Goal: Find specific page/section: Find specific page/section

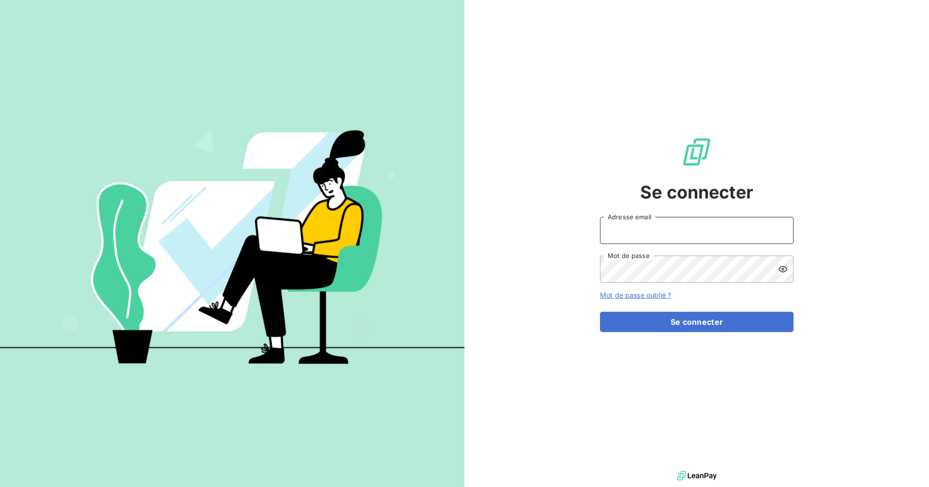
click at [676, 228] on input "Adresse email" at bounding box center [696, 230] width 193 height 27
type input "[EMAIL_ADDRESS][DOMAIN_NAME]"
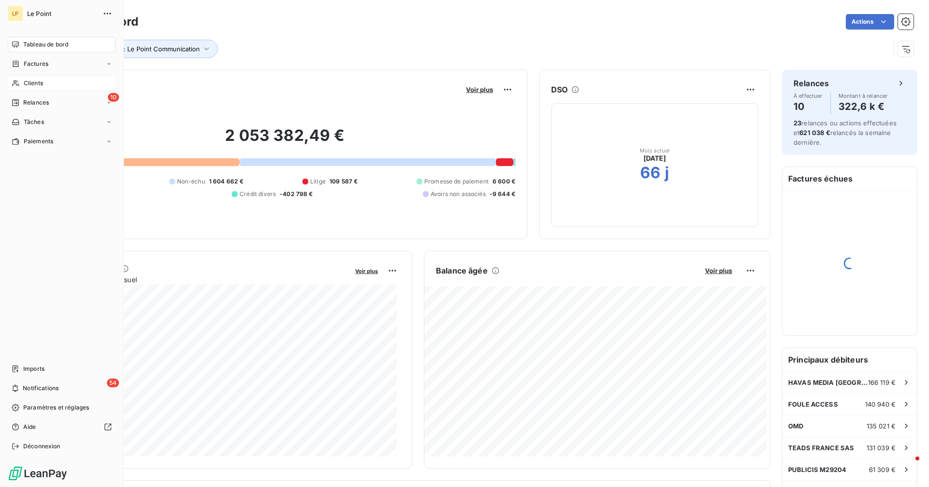
click at [36, 81] on span "Clients" at bounding box center [33, 83] width 19 height 9
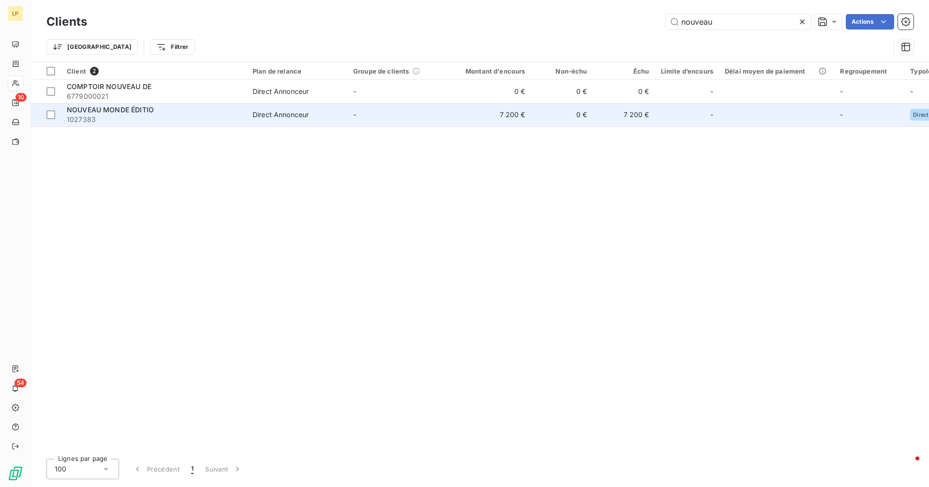
type input "nouveau"
click at [284, 123] on td "Direct Annonceur" at bounding box center [297, 114] width 101 height 23
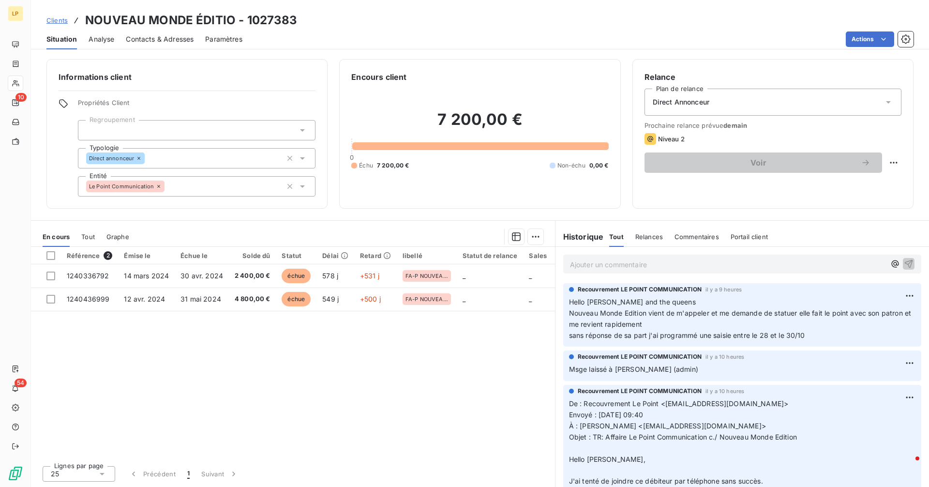
click at [92, 238] on span "Tout" at bounding box center [88, 237] width 14 height 8
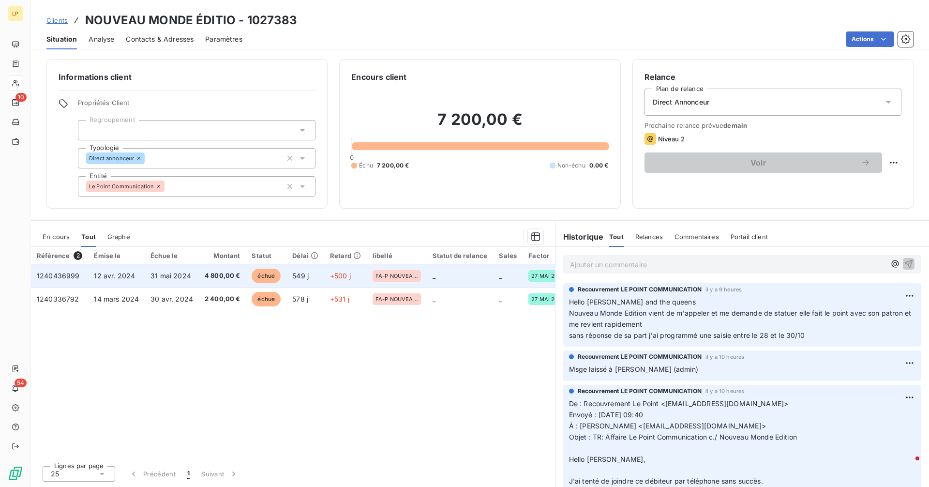
click at [75, 272] on span "1240436999" at bounding box center [58, 275] width 43 height 8
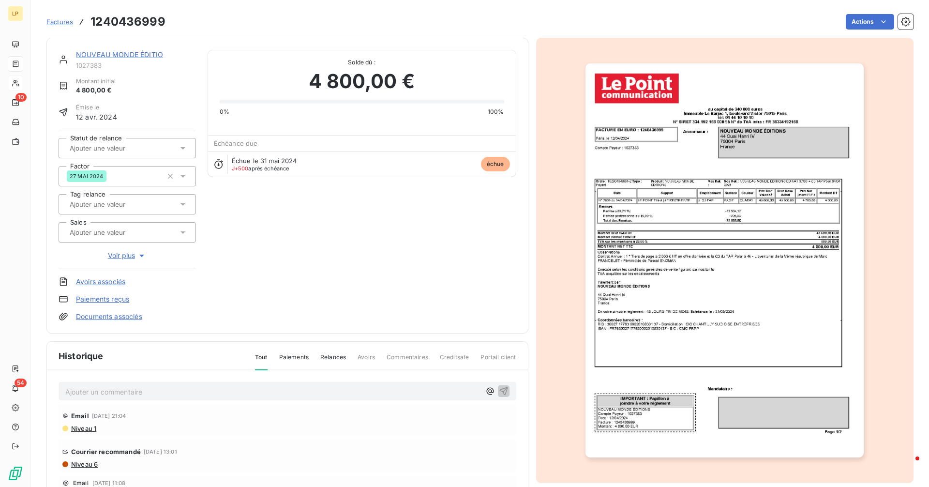
click at [138, 17] on h3 "1240436999" at bounding box center [127, 21] width 75 height 17
copy h3 "1240436999"
click at [107, 54] on link "NOUVEAU MONDE ÉDITIO" at bounding box center [119, 54] width 87 height 8
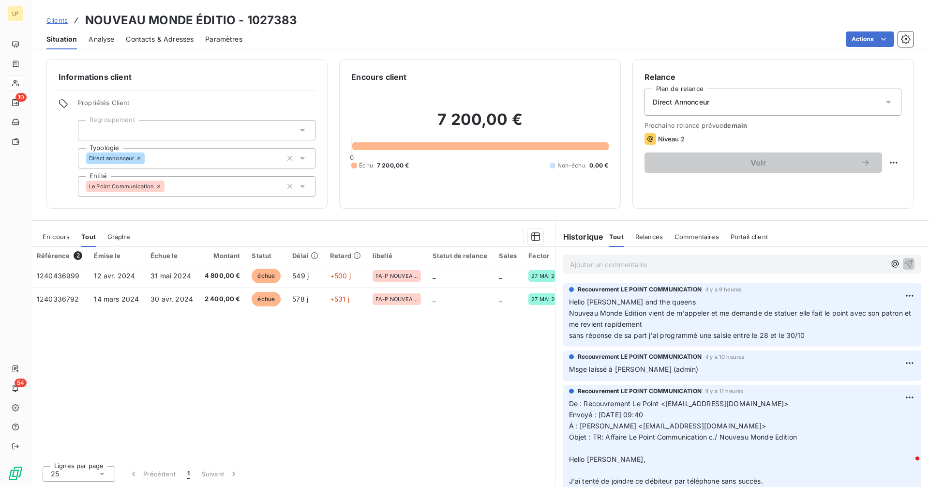
click at [53, 238] on span "En cours" at bounding box center [56, 237] width 27 height 8
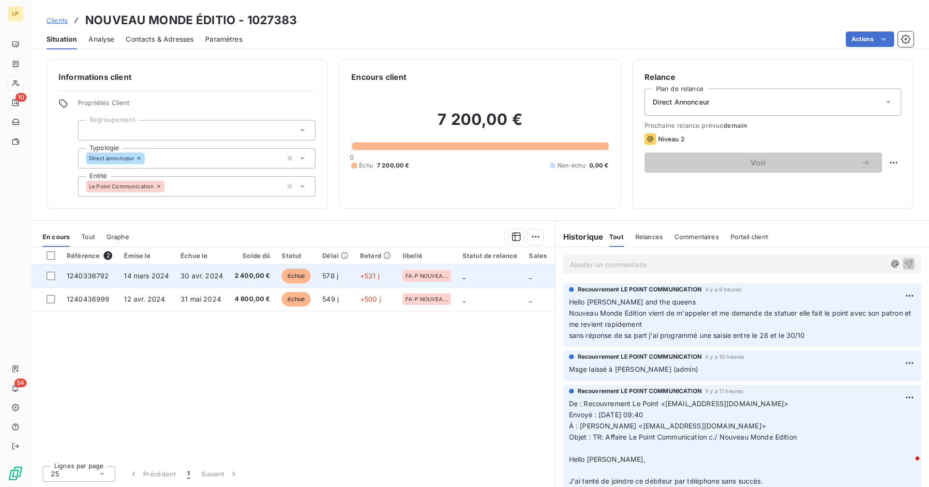
click at [170, 272] on td "14 mars 2024" at bounding box center [146, 275] width 57 height 23
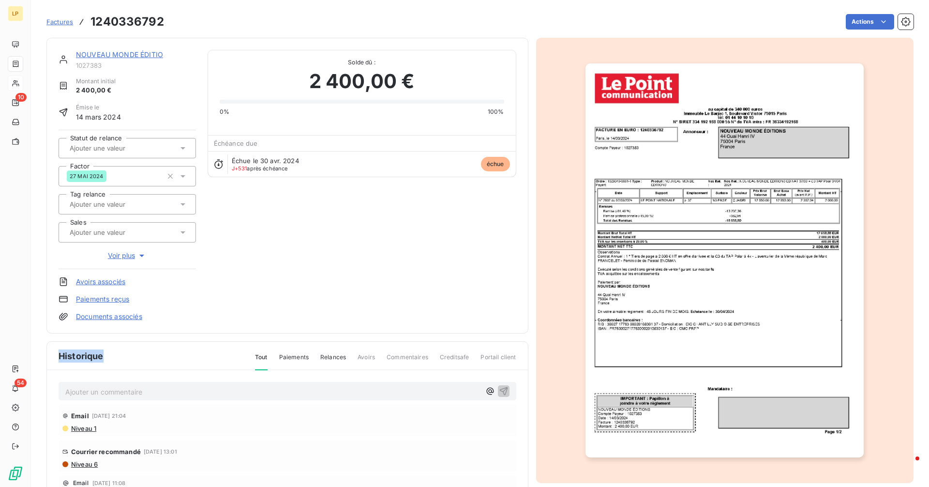
click at [170, 272] on div "NOUVEAU MONDE ÉDITIO 1027383 Montant initial 2 400,00 € Émise le [DATE] Statut …" at bounding box center [287, 186] width 482 height 296
click at [128, 23] on h3 "1240336792" at bounding box center [127, 21] width 74 height 17
copy section "1240336792 Actions"
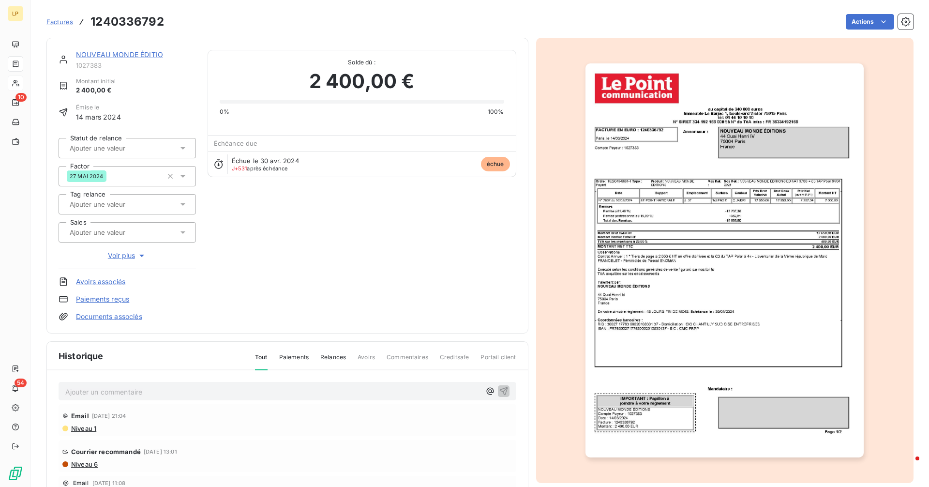
click at [114, 58] on link "NOUVEAU MONDE ÉDITIO" at bounding box center [119, 54] width 87 height 8
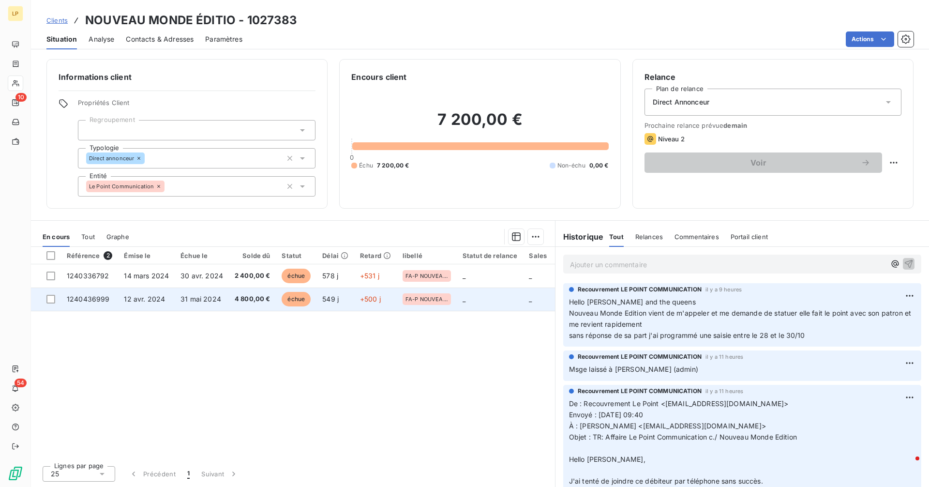
click at [162, 300] on span "12 avr. 2024" at bounding box center [144, 299] width 41 height 8
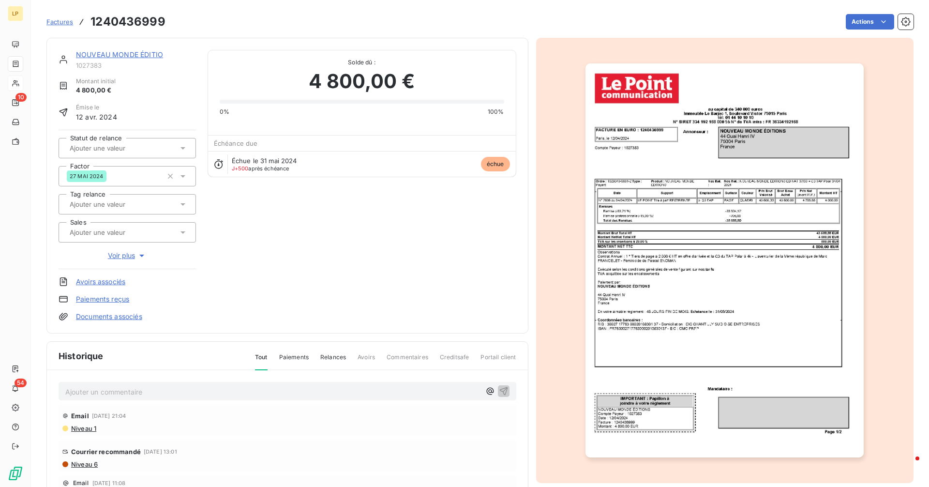
click at [118, 26] on h3 "1240436999" at bounding box center [127, 21] width 75 height 17
copy h3 "1240436999"
click at [129, 54] on link "NOUVEAU MONDE ÉDITIO" at bounding box center [119, 54] width 87 height 8
